Goal: Information Seeking & Learning: Learn about a topic

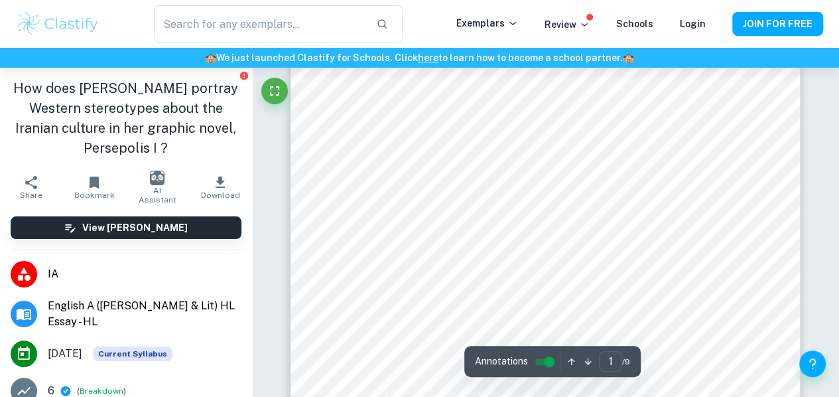
scroll to position [77, 0]
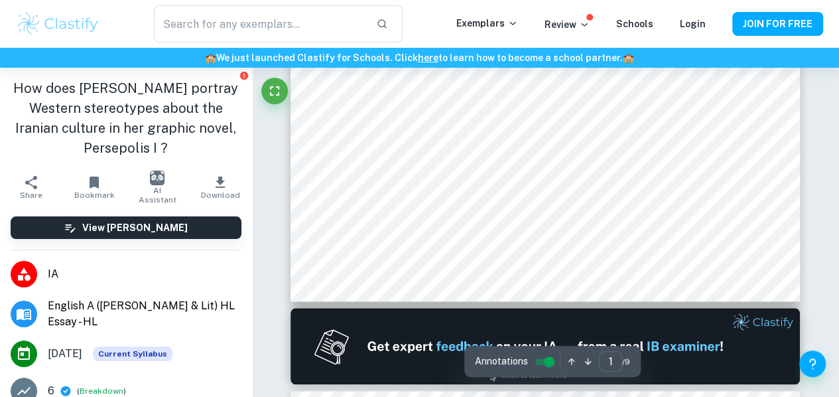
type input "2"
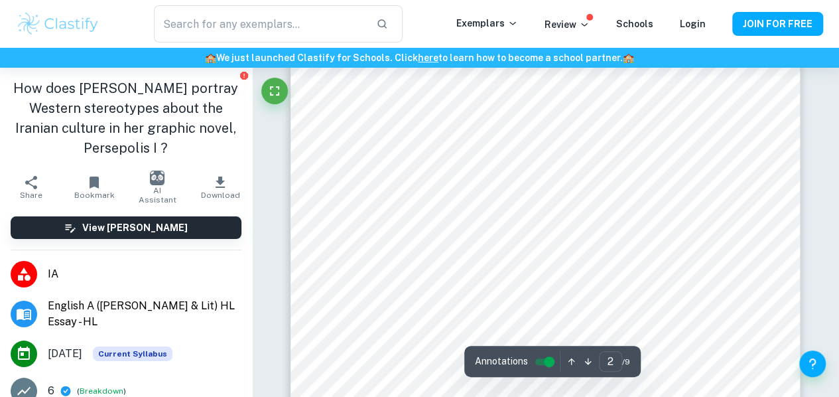
scroll to position [940, 0]
